Goal: Transaction & Acquisition: Purchase product/service

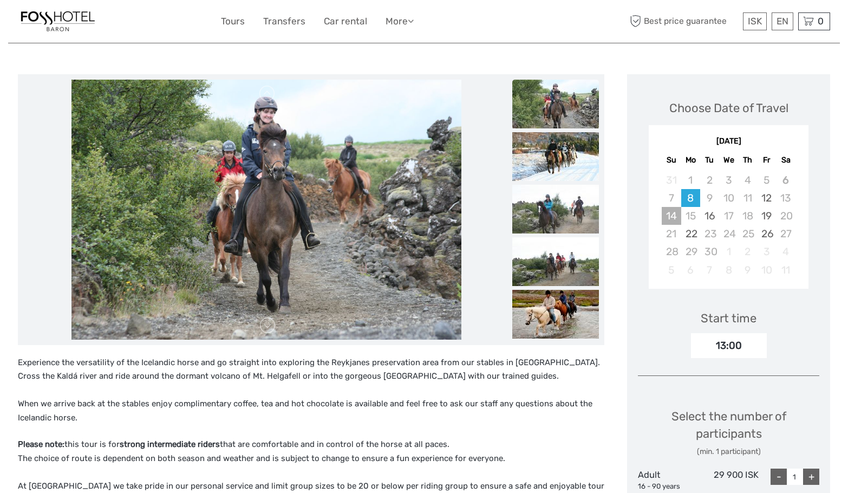
click at [670, 217] on div "14" at bounding box center [671, 216] width 19 height 18
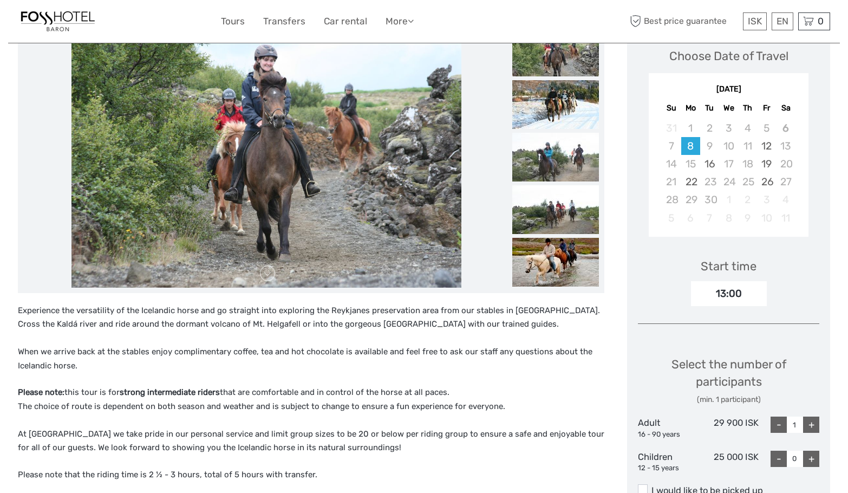
scroll to position [217, 0]
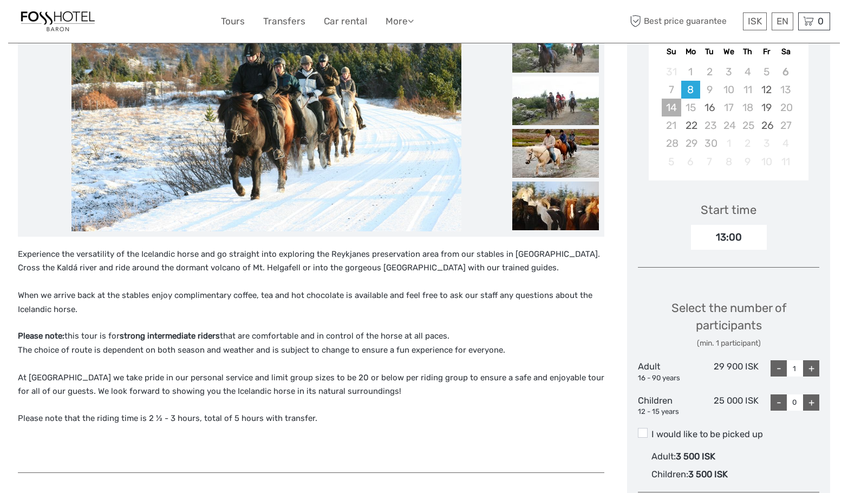
click at [671, 109] on div "14" at bounding box center [671, 108] width 19 height 18
click at [765, 88] on div "12" at bounding box center [766, 90] width 19 height 18
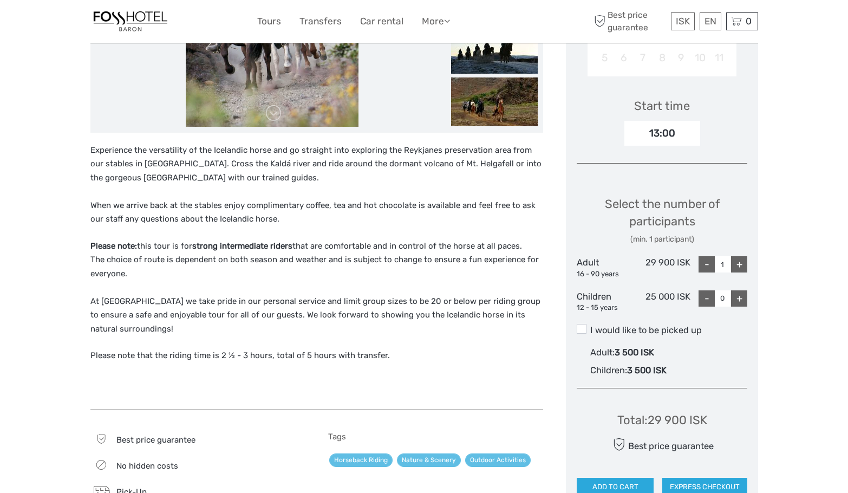
scroll to position [325, 0]
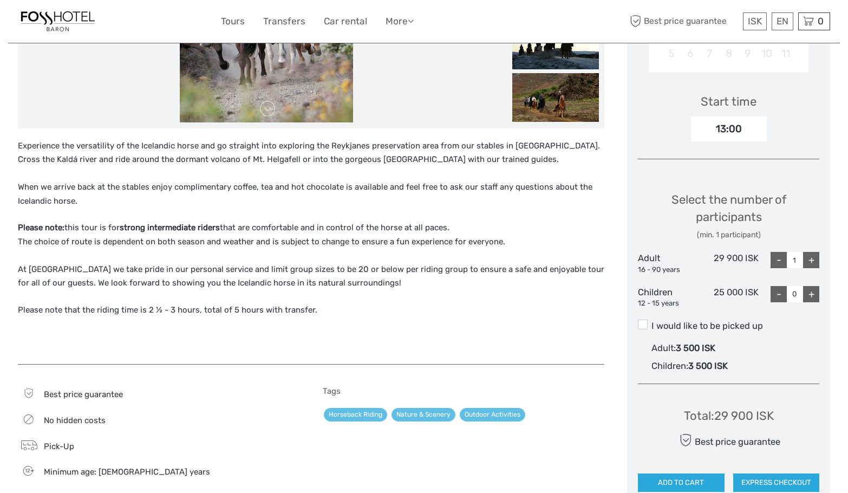
click at [814, 260] on div "+" at bounding box center [811, 260] width 16 height 16
type input "2"
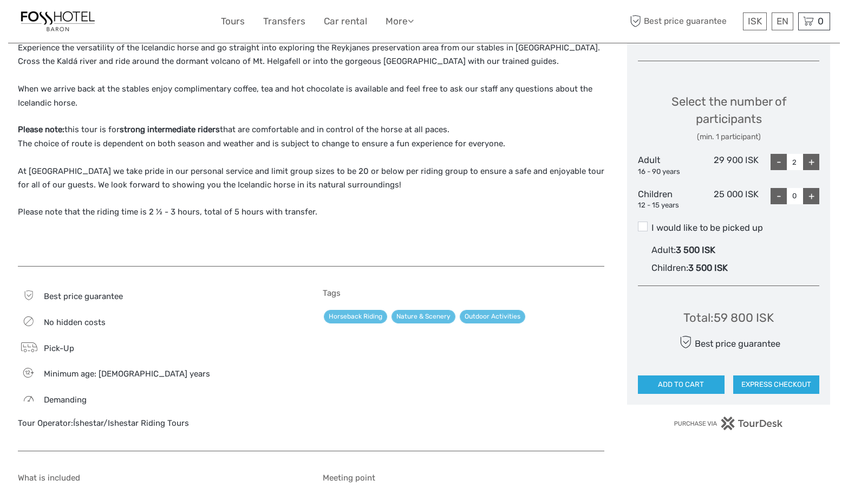
scroll to position [433, 0]
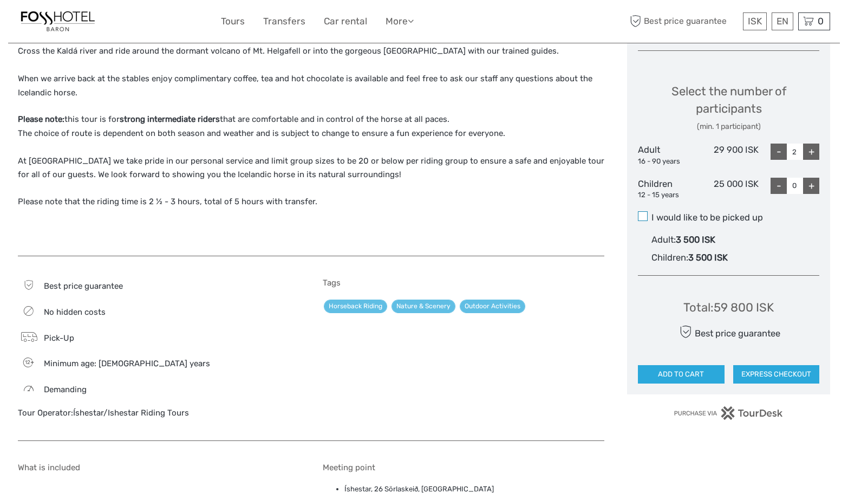
click at [647, 217] on span at bounding box center [643, 216] width 10 height 10
click at [652, 213] on input "I would like to be picked up" at bounding box center [652, 213] width 0 height 0
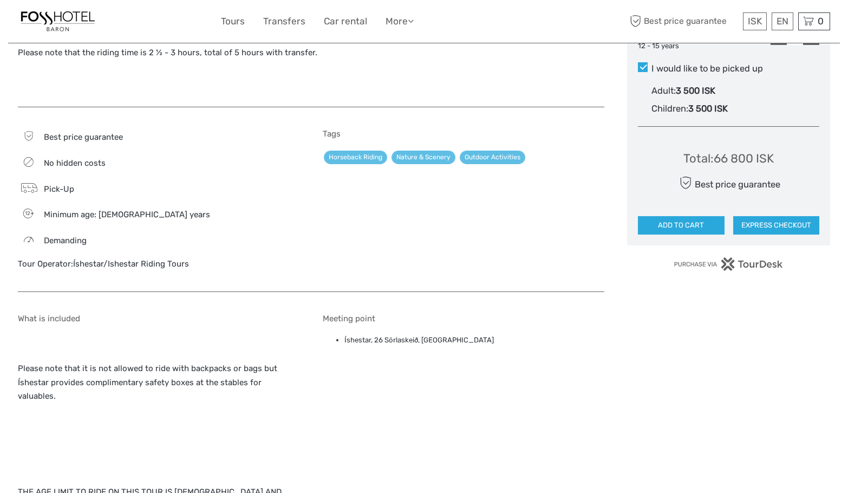
scroll to position [487, 0]
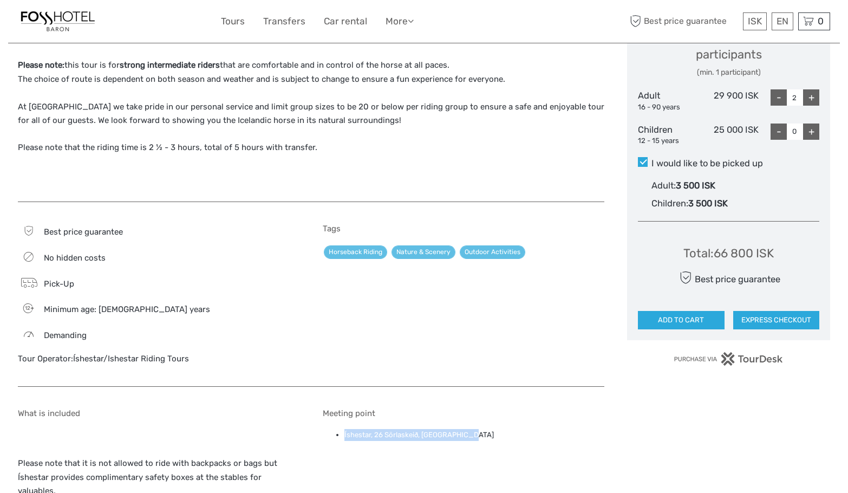
drag, startPoint x: 343, startPoint y: 437, endPoint x: 476, endPoint y: 439, distance: 132.2
click at [476, 439] on ul "Íshestar, 26 Sörlaskeið, Hafnarfjörður" at bounding box center [464, 435] width 282 height 12
click at [674, 319] on button "ADD TO CART" at bounding box center [681, 320] width 87 height 18
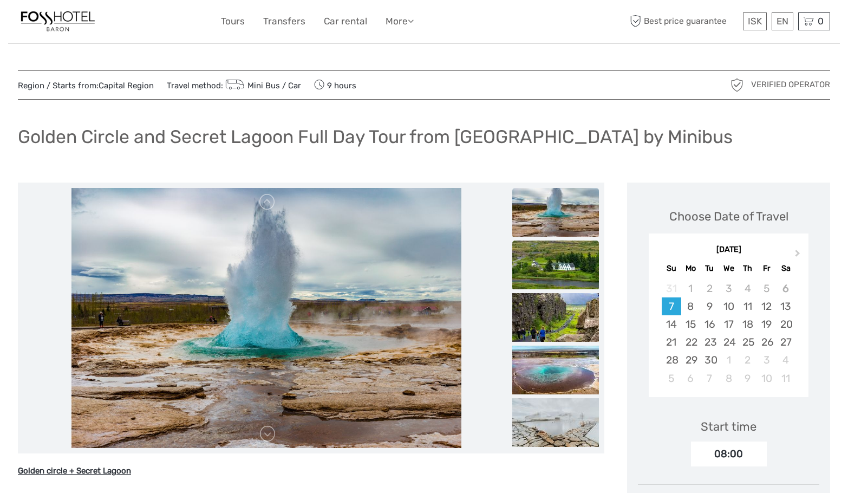
click at [560, 266] on img at bounding box center [555, 264] width 87 height 49
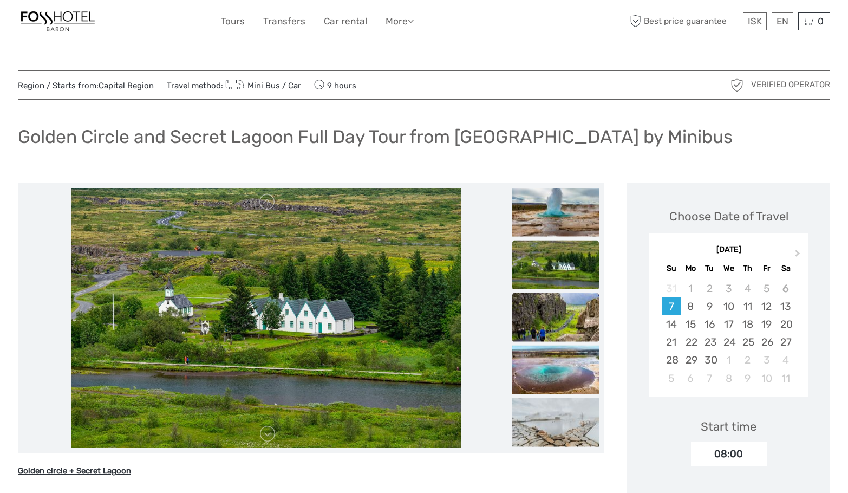
click at [569, 309] on img at bounding box center [555, 316] width 87 height 49
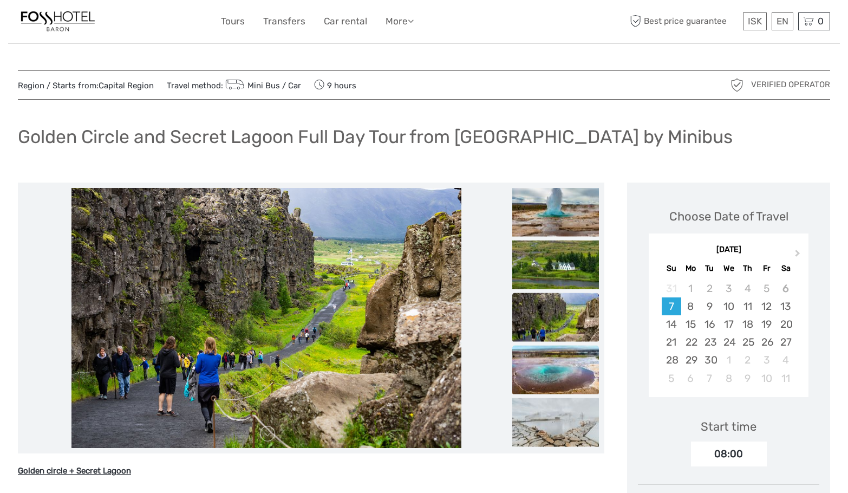
click at [555, 365] on img at bounding box center [555, 369] width 87 height 49
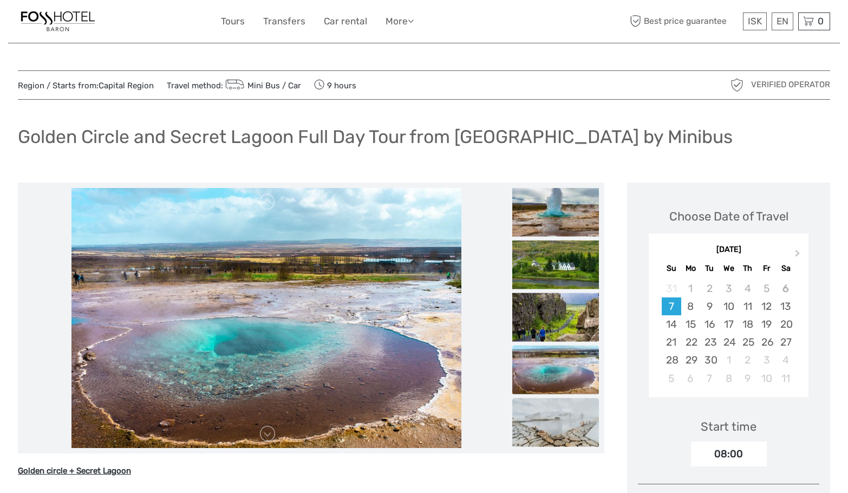
click at [552, 426] on img at bounding box center [555, 422] width 87 height 49
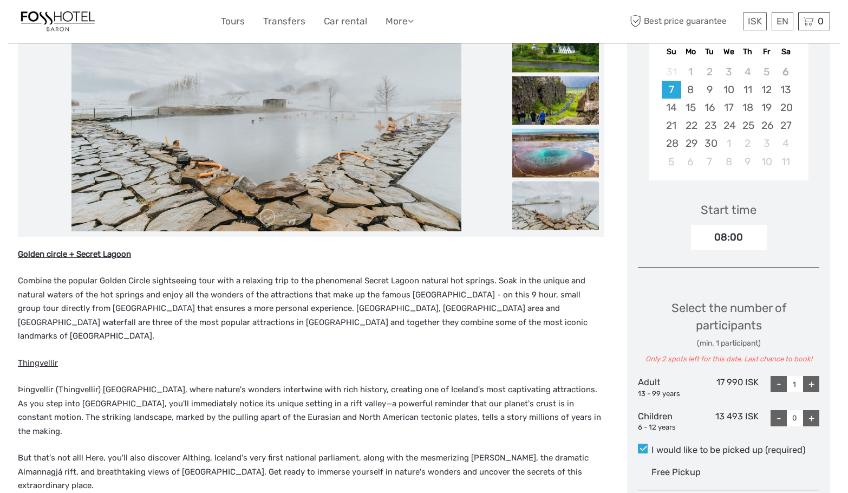
scroll to position [162, 0]
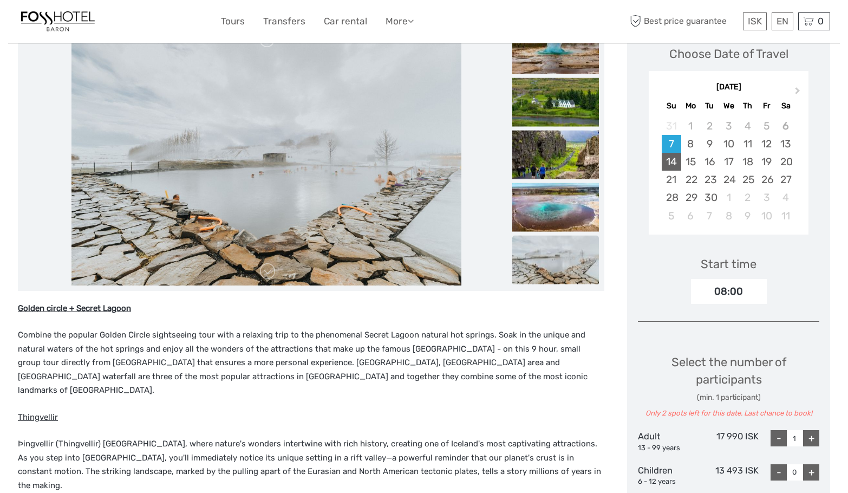
click at [676, 160] on div "14" at bounding box center [671, 162] width 19 height 18
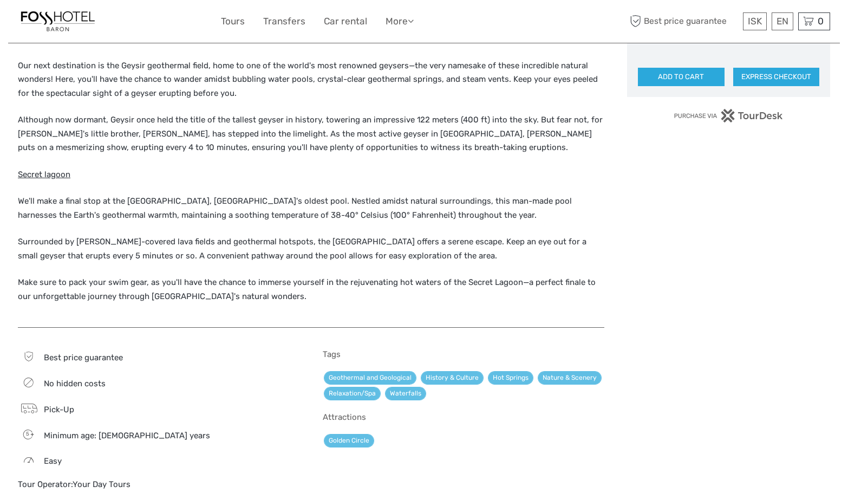
scroll to position [921, 0]
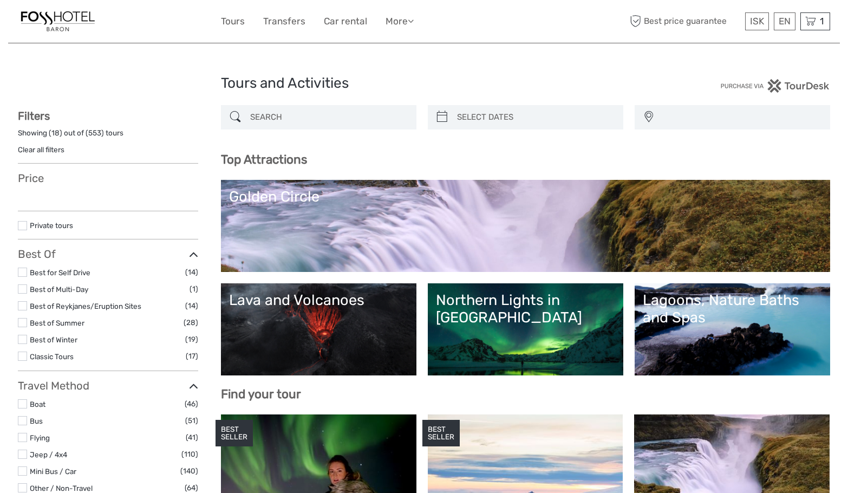
select select
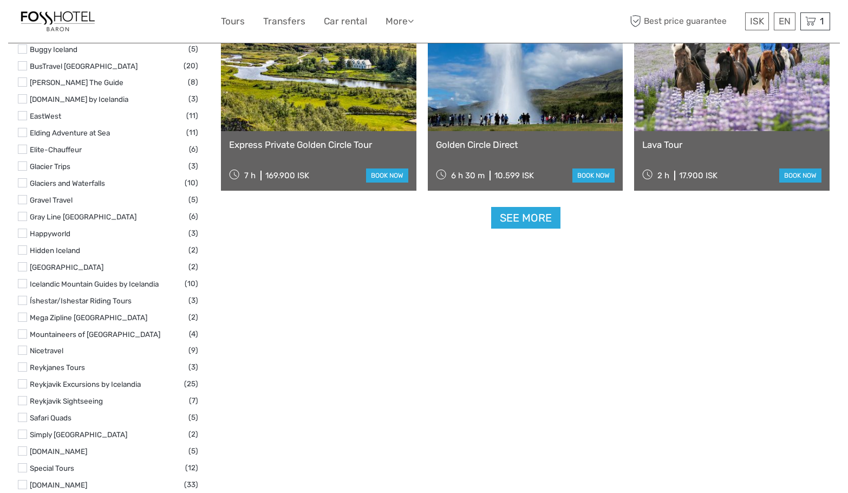
scroll to position [1246, 0]
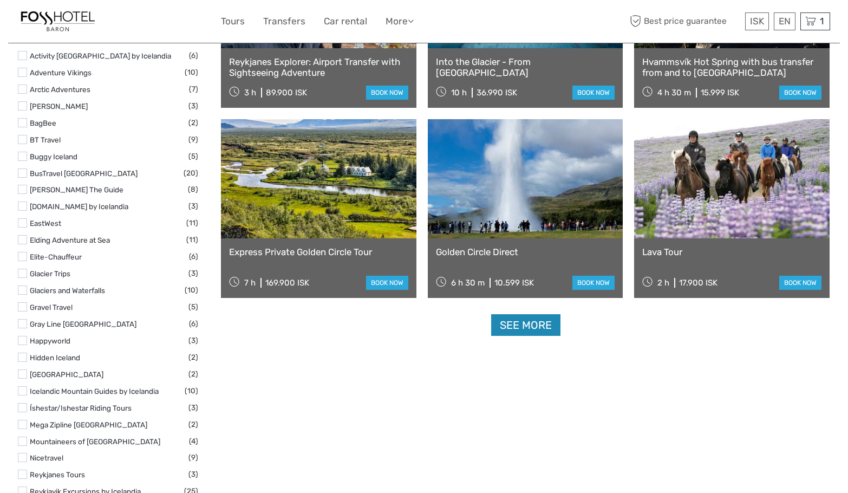
click at [541, 324] on link "See more" at bounding box center [525, 325] width 69 height 22
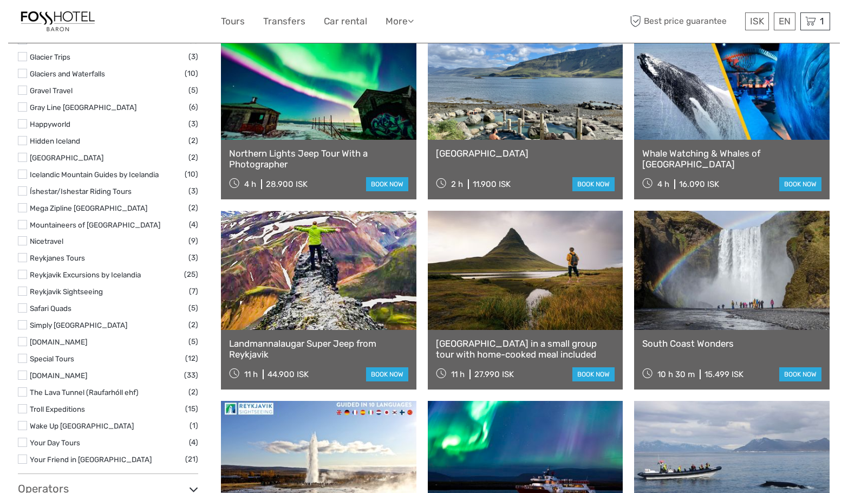
scroll to position [1517, 0]
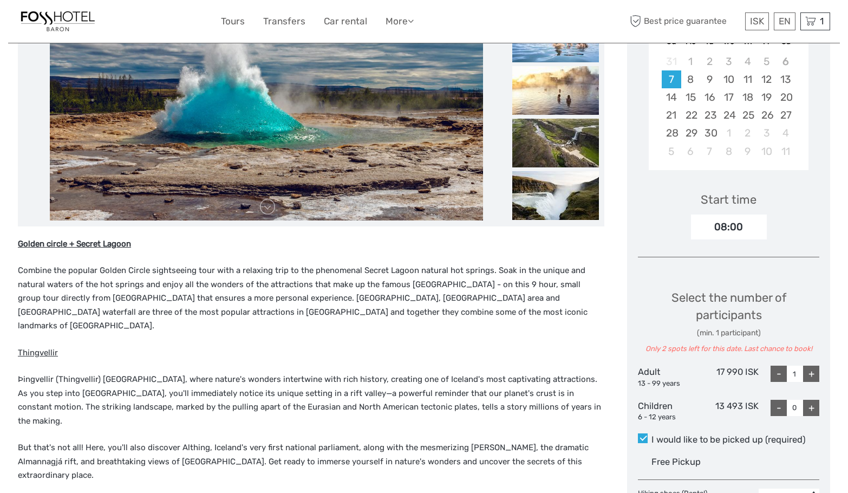
scroll to position [162, 0]
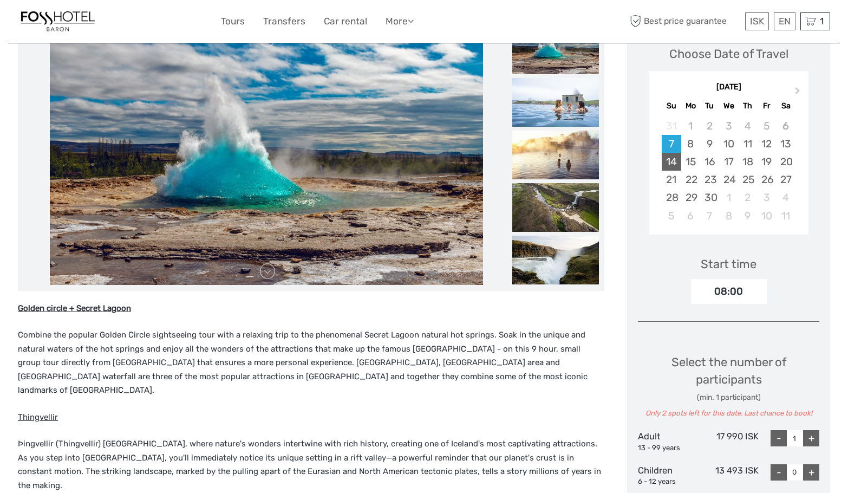
click at [674, 161] on div "14" at bounding box center [671, 162] width 19 height 18
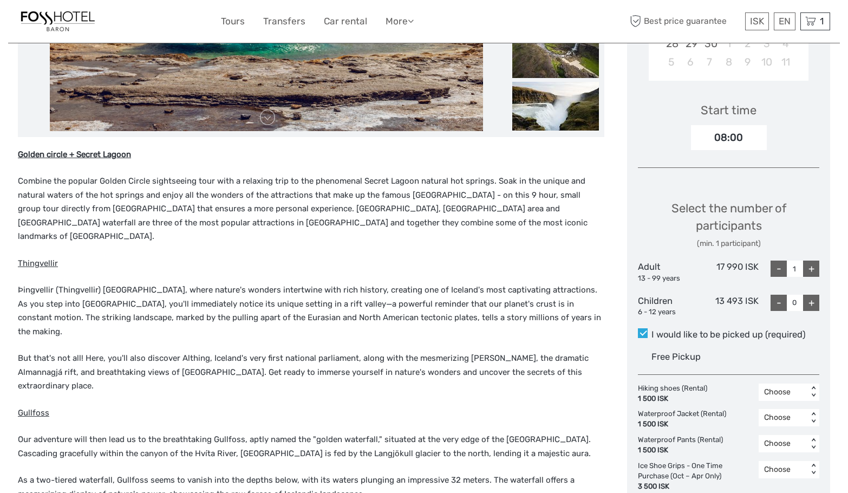
scroll to position [325, 0]
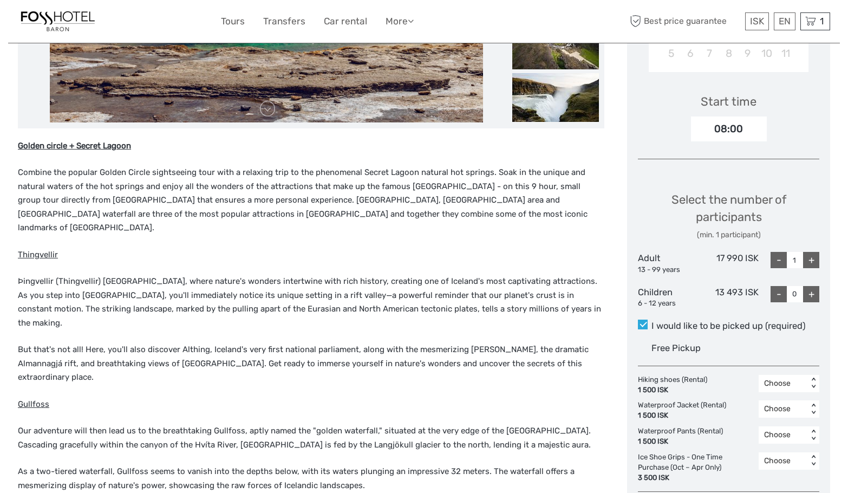
click at [814, 259] on div "+" at bounding box center [811, 260] width 16 height 16
type input "2"
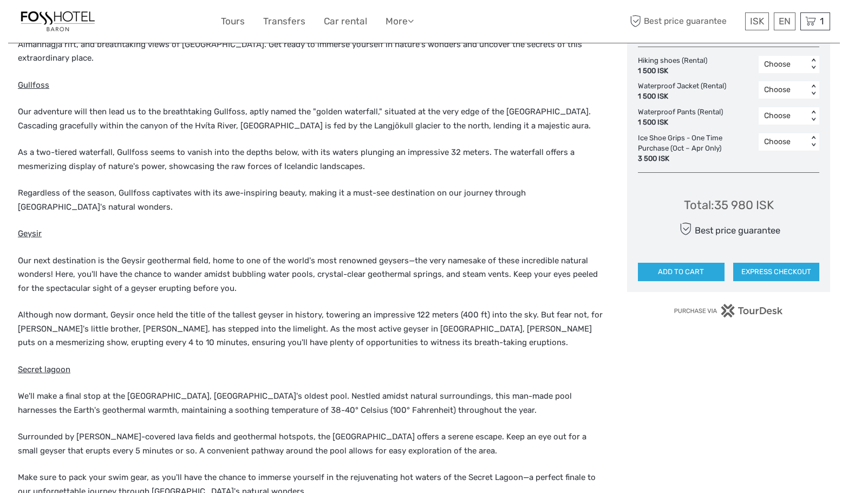
scroll to position [650, 0]
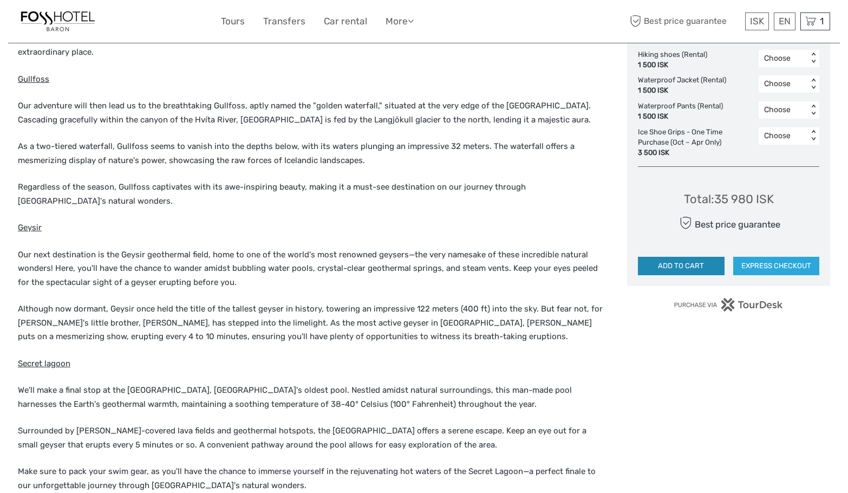
click at [685, 270] on button "ADD TO CART" at bounding box center [681, 266] width 87 height 18
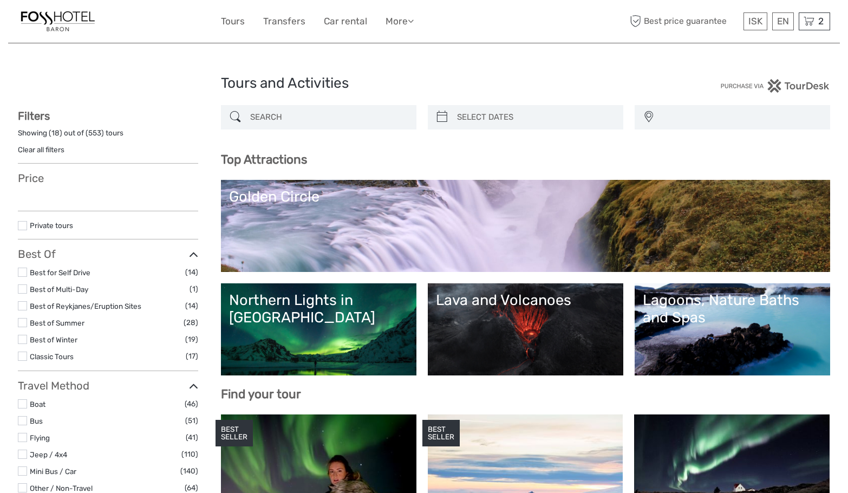
select select
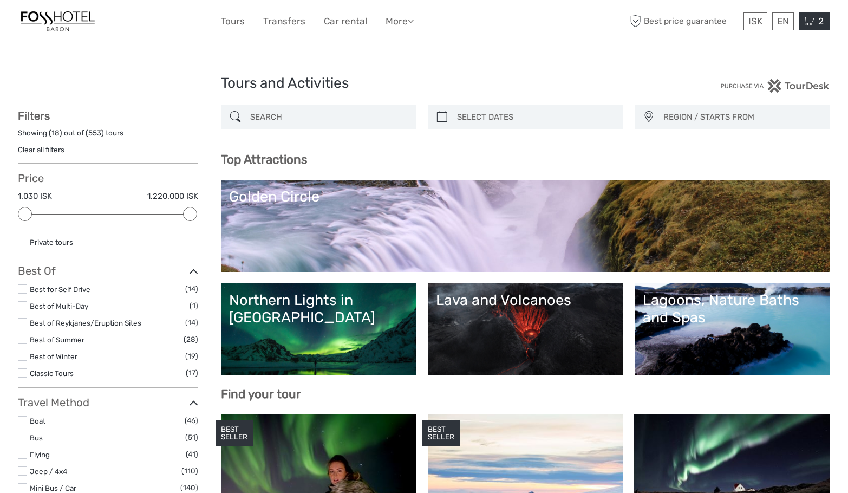
click at [811, 27] on icon at bounding box center [809, 22] width 11 height 14
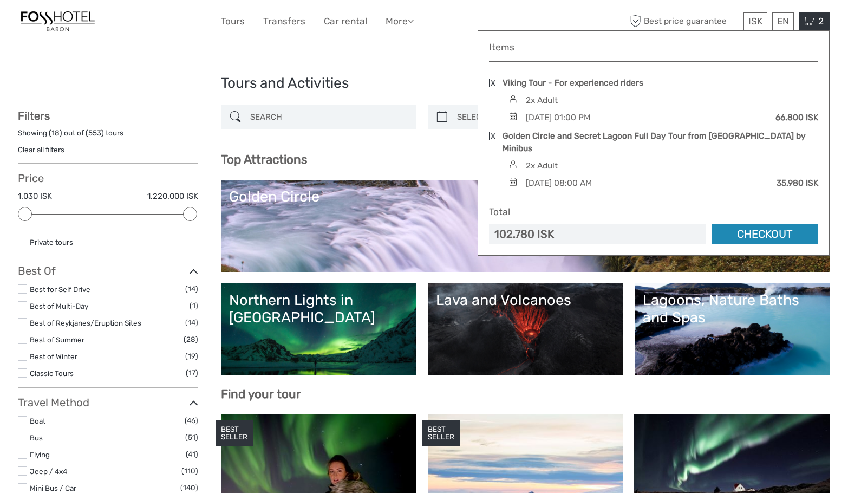
click at [763, 224] on link "Checkout" at bounding box center [765, 234] width 107 height 20
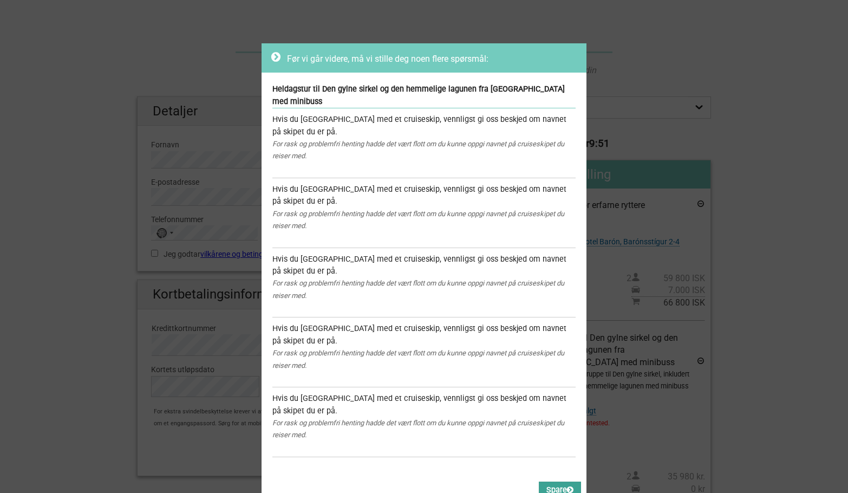
click at [567, 486] on icon at bounding box center [570, 490] width 6 height 8
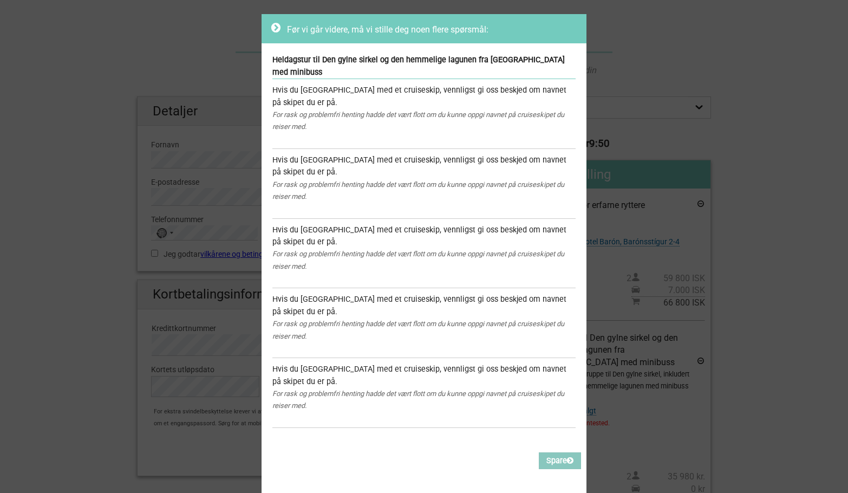
scroll to position [55, 0]
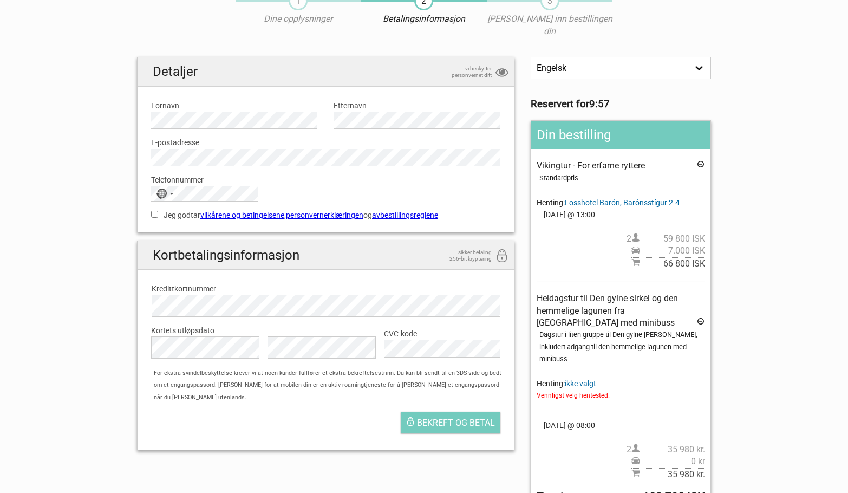
scroll to position [54, 0]
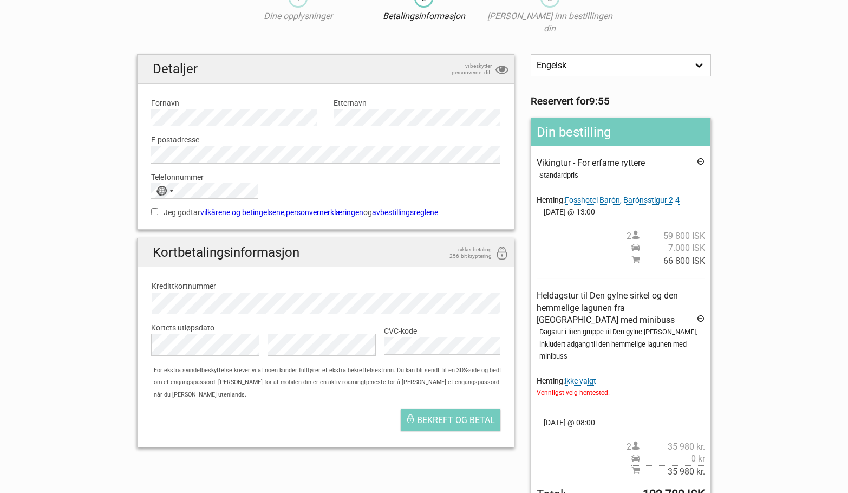
click at [598, 389] on font "Vennligst velg hentested." at bounding box center [573, 393] width 73 height 8
click at [586, 376] on font "ikke valgt" at bounding box center [580, 380] width 31 height 9
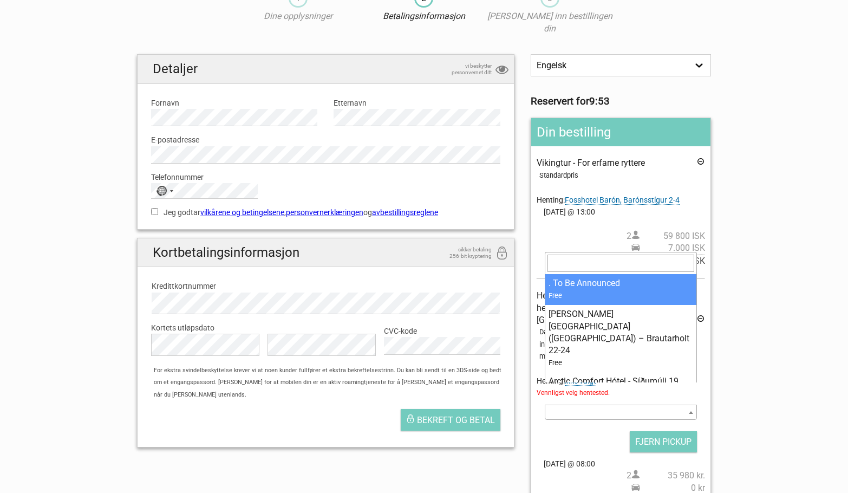
click at [576, 405] on span at bounding box center [621, 412] width 152 height 15
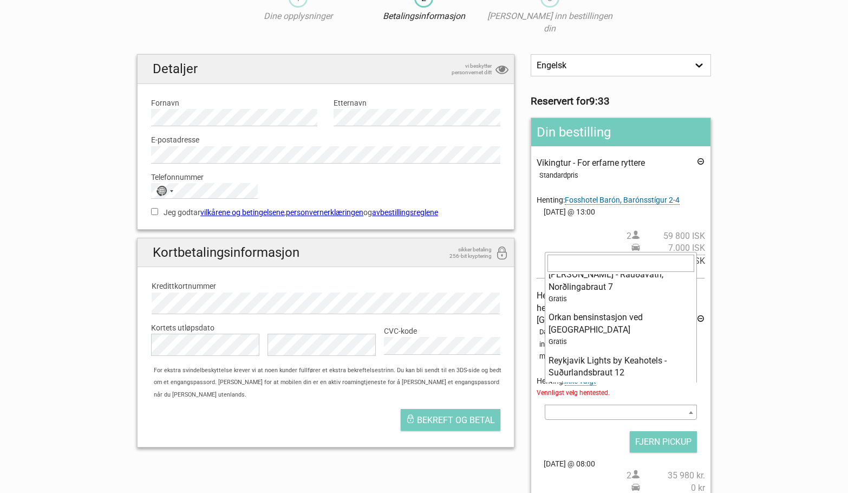
scroll to position [923, 0]
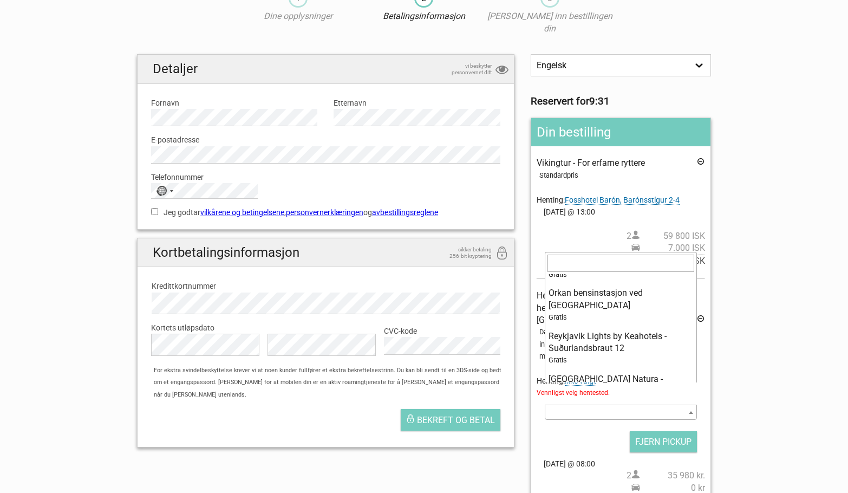
click at [745, 321] on section "1 Dine opplysninger 2 Betalingsinformasjon 3 Legg inn bestillingen din Engelsk …" at bounding box center [424, 286] width 848 height 617
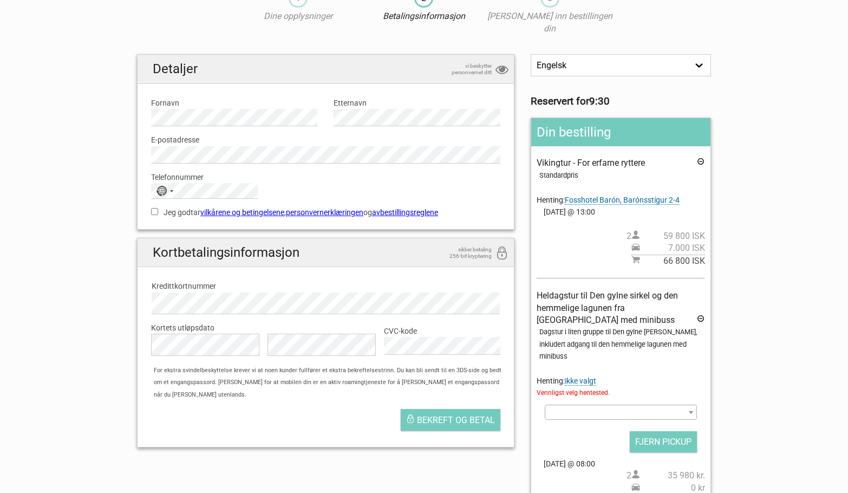
click at [598, 405] on span at bounding box center [621, 412] width 152 height 15
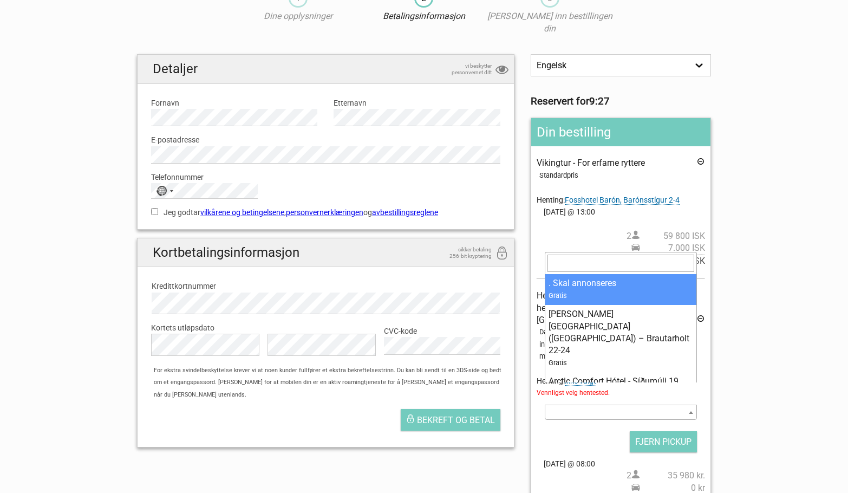
drag, startPoint x: 686, startPoint y: 289, endPoint x: 687, endPoint y: 298, distance: 9.3
select select "273758"
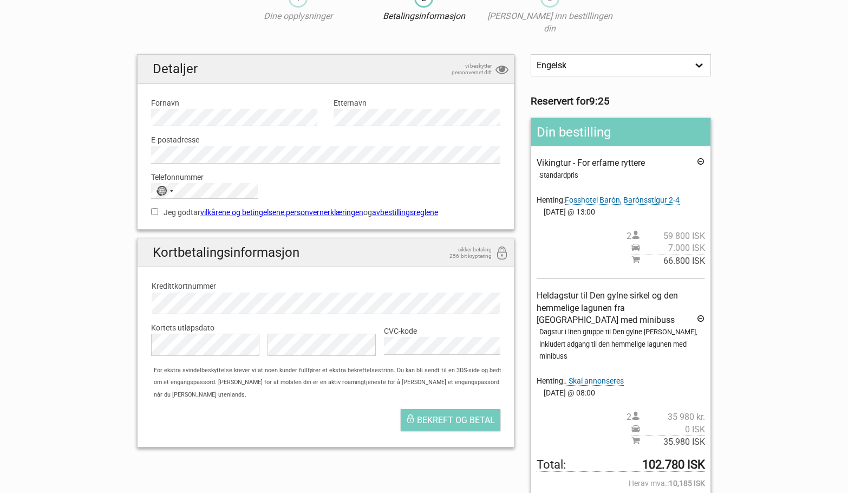
click at [611, 376] on span ". Skal annonseres" at bounding box center [594, 380] width 59 height 9
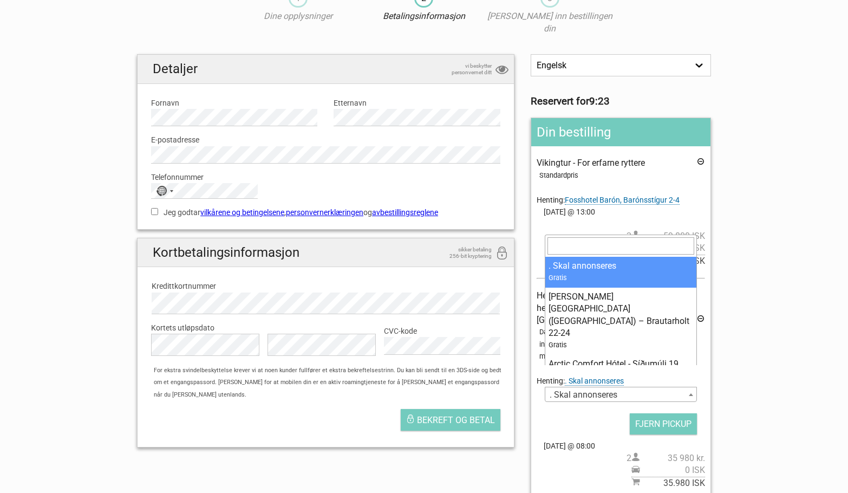
click at [694, 387] on span at bounding box center [691, 394] width 11 height 14
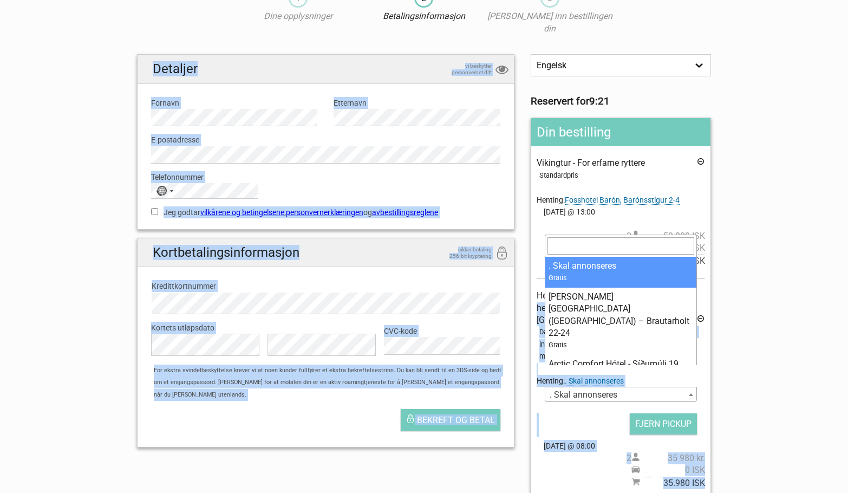
click at [697, 274] on body "1 Dine opplysninger 2 Betalingsinformasjon 3 Legg inn bestillingen din Engelsk …" at bounding box center [424, 373] width 848 height 854
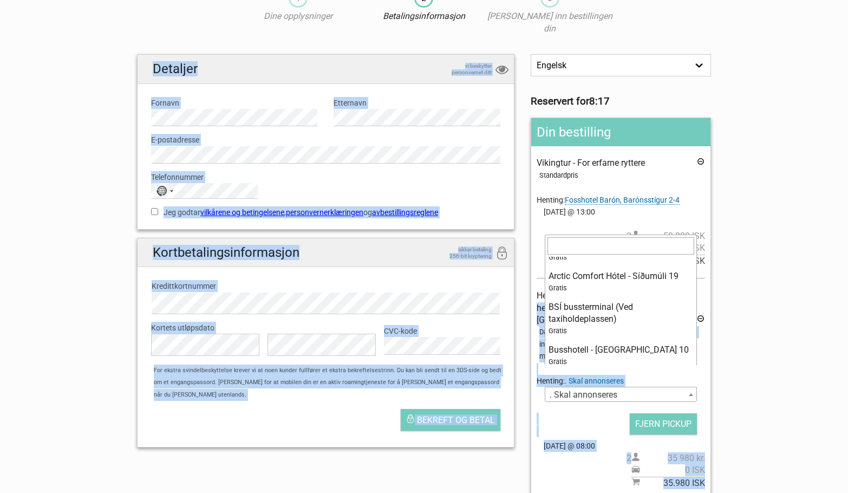
scroll to position [0, 0]
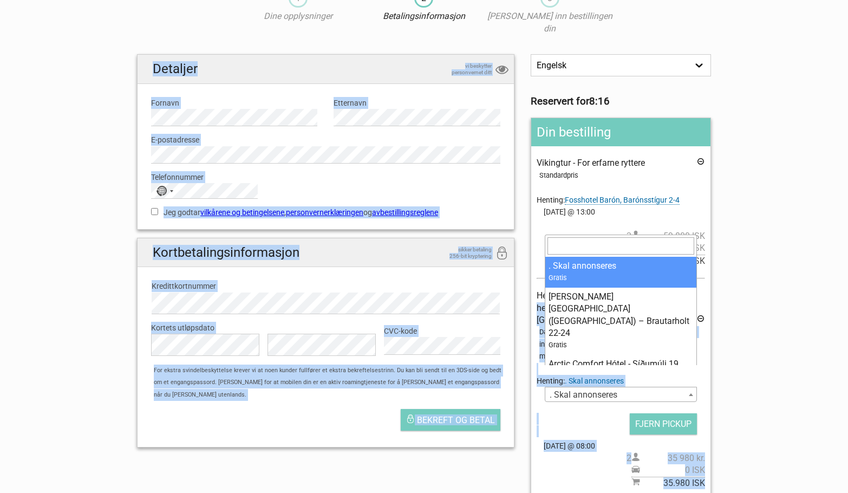
click at [622, 245] on input "search" at bounding box center [621, 245] width 147 height 17
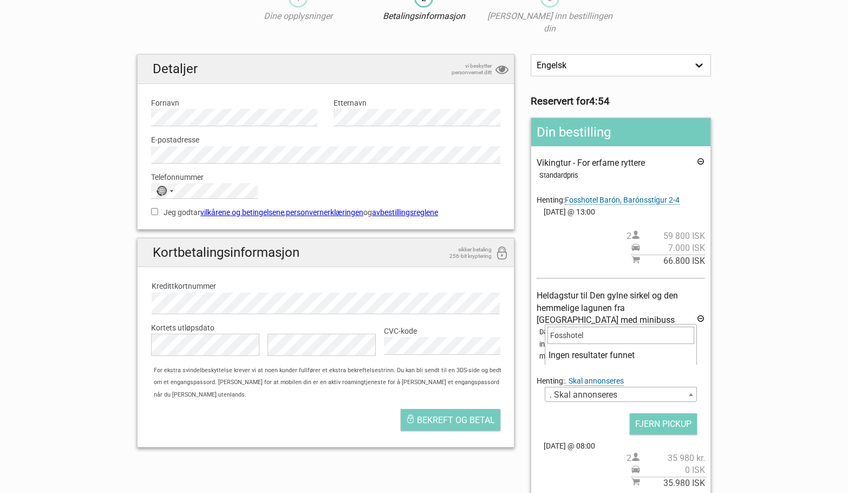
type input "Fosshotel"
click at [605, 389] on font ". Skal annonseres" at bounding box center [584, 394] width 68 height 10
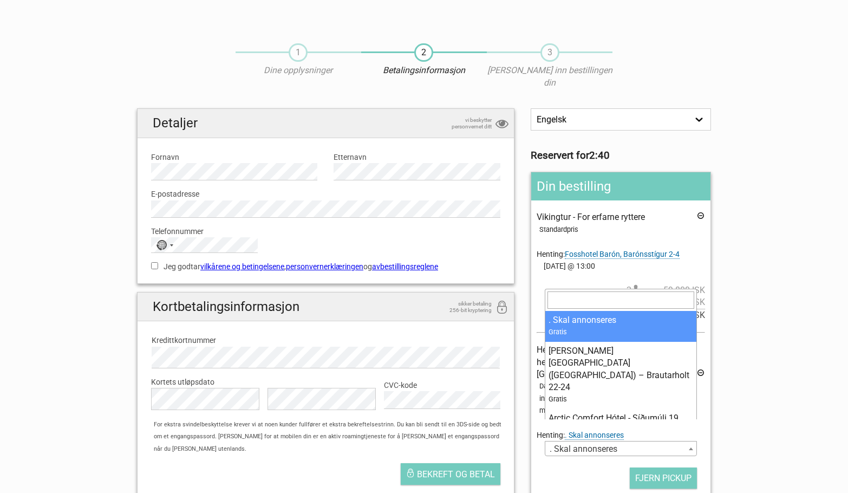
click at [689, 441] on span at bounding box center [691, 448] width 11 height 14
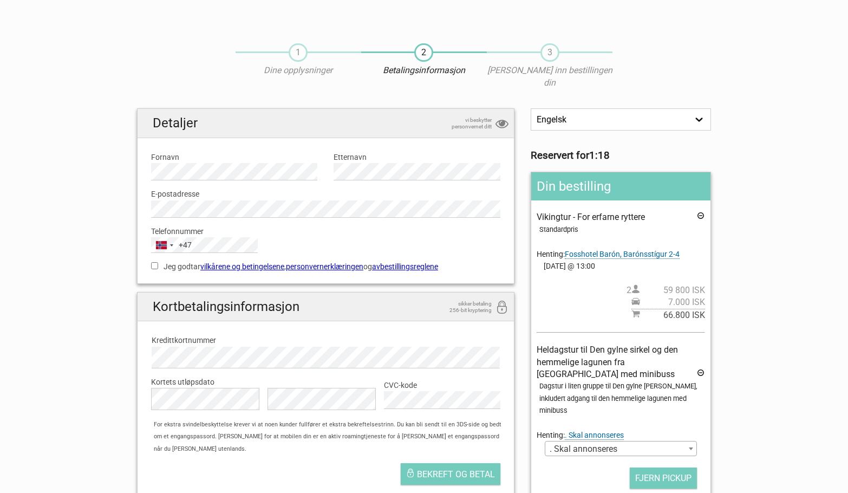
click at [152, 261] on label "Jeg godtar vilkårene og betingelsene , personvernerklæringen og avbestillingsre…" at bounding box center [325, 267] width 349 height 12
click at [152, 262] on input "Jeg godtar vilkårene og betingelsene , personvernerklæringen og avbestillingsre…" at bounding box center [154, 265] width 7 height 7
checkbox input "true"
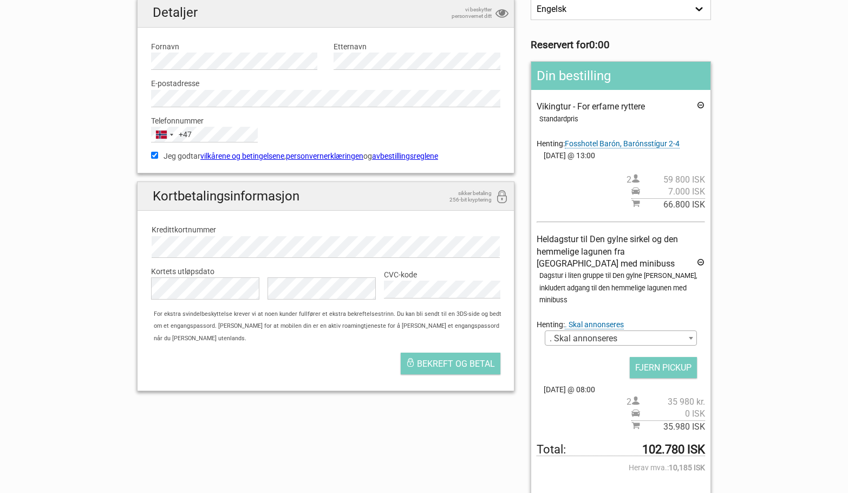
scroll to position [108, 0]
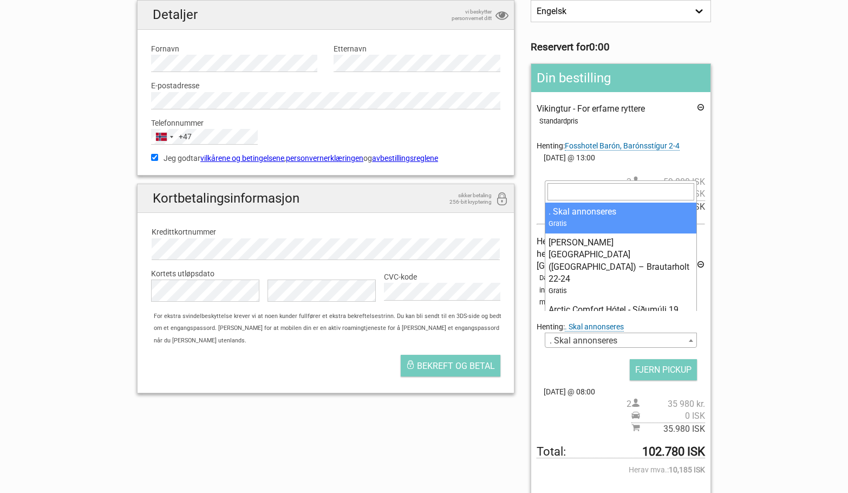
click at [692, 339] on b at bounding box center [691, 340] width 4 height 3
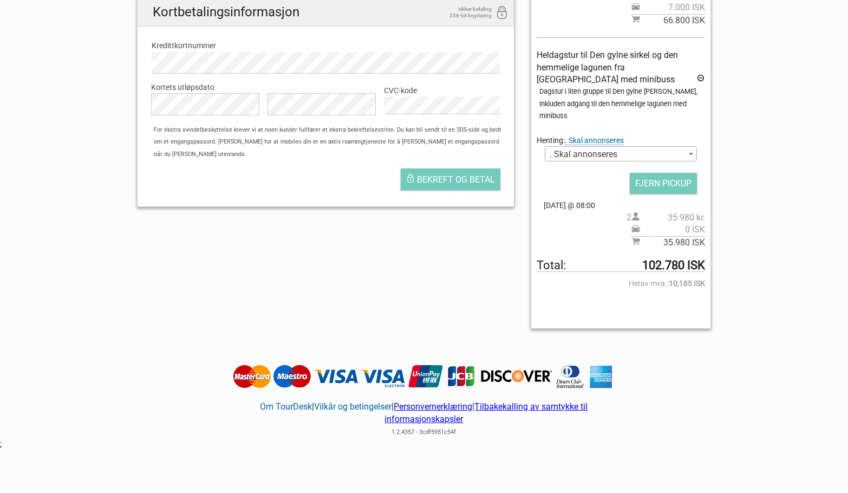
scroll to position [325, 0]
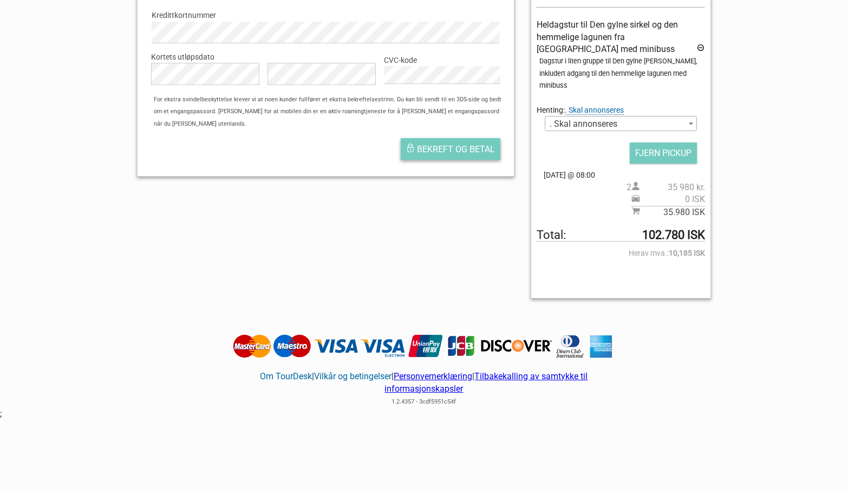
click at [459, 144] on font "Bekreft og betal" at bounding box center [456, 149] width 78 height 10
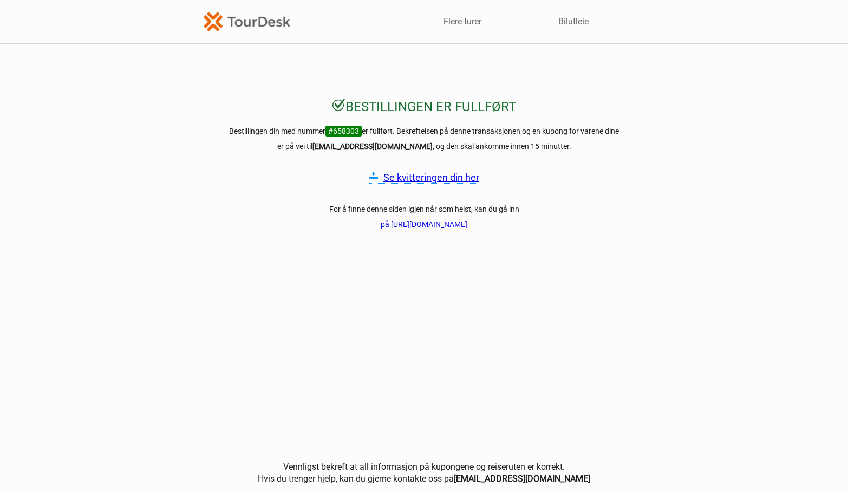
click at [438, 179] on font "Se kvitteringen din her" at bounding box center [431, 177] width 96 height 11
